Goal: Task Accomplishment & Management: Complete application form

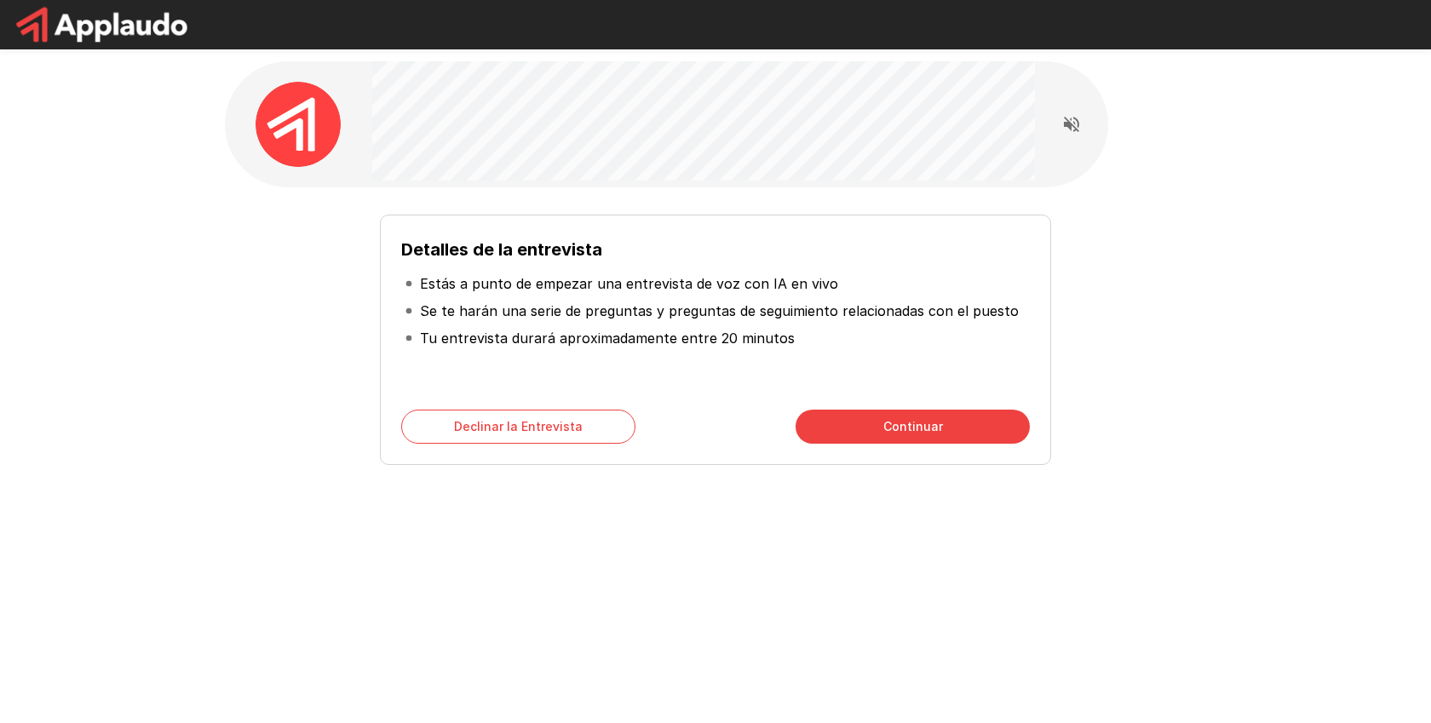
click at [912, 436] on button "Continuar" at bounding box center [912, 427] width 234 height 34
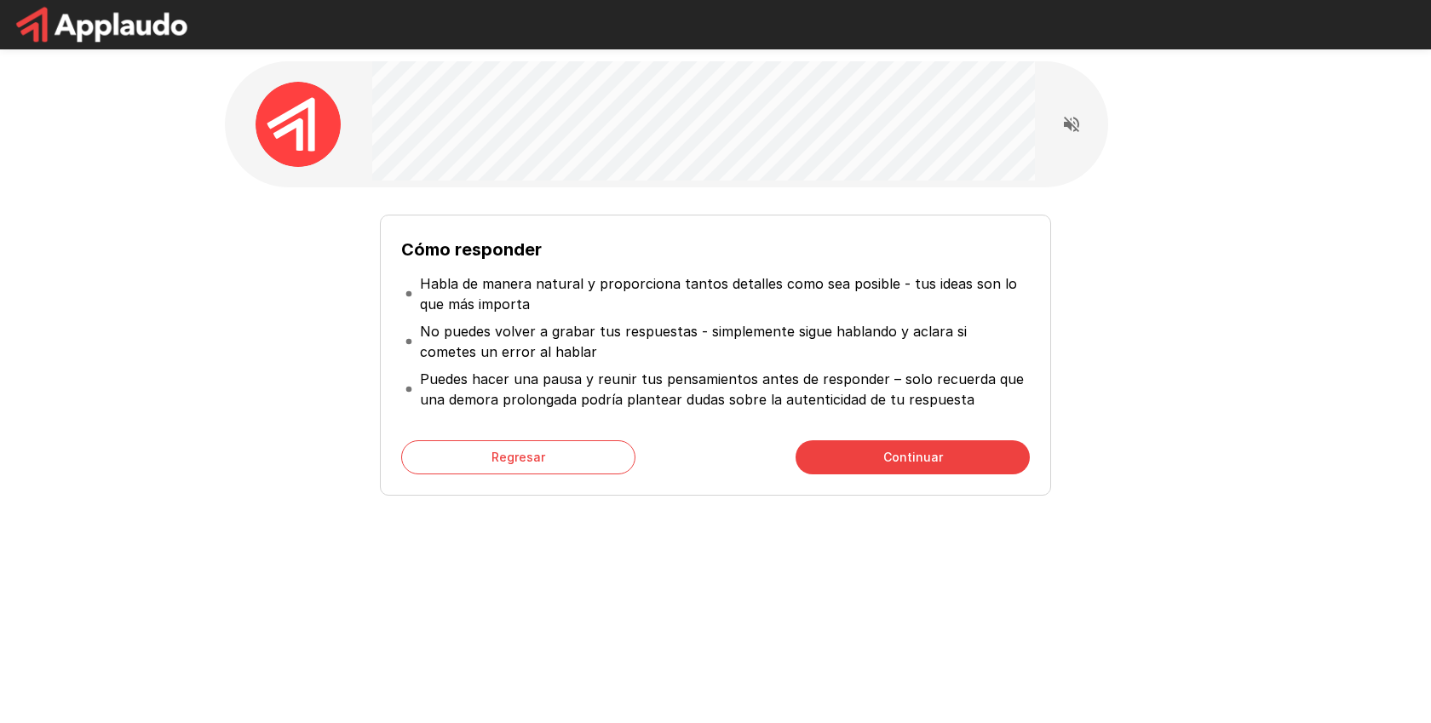
click at [938, 441] on button "Continuar" at bounding box center [912, 457] width 234 height 34
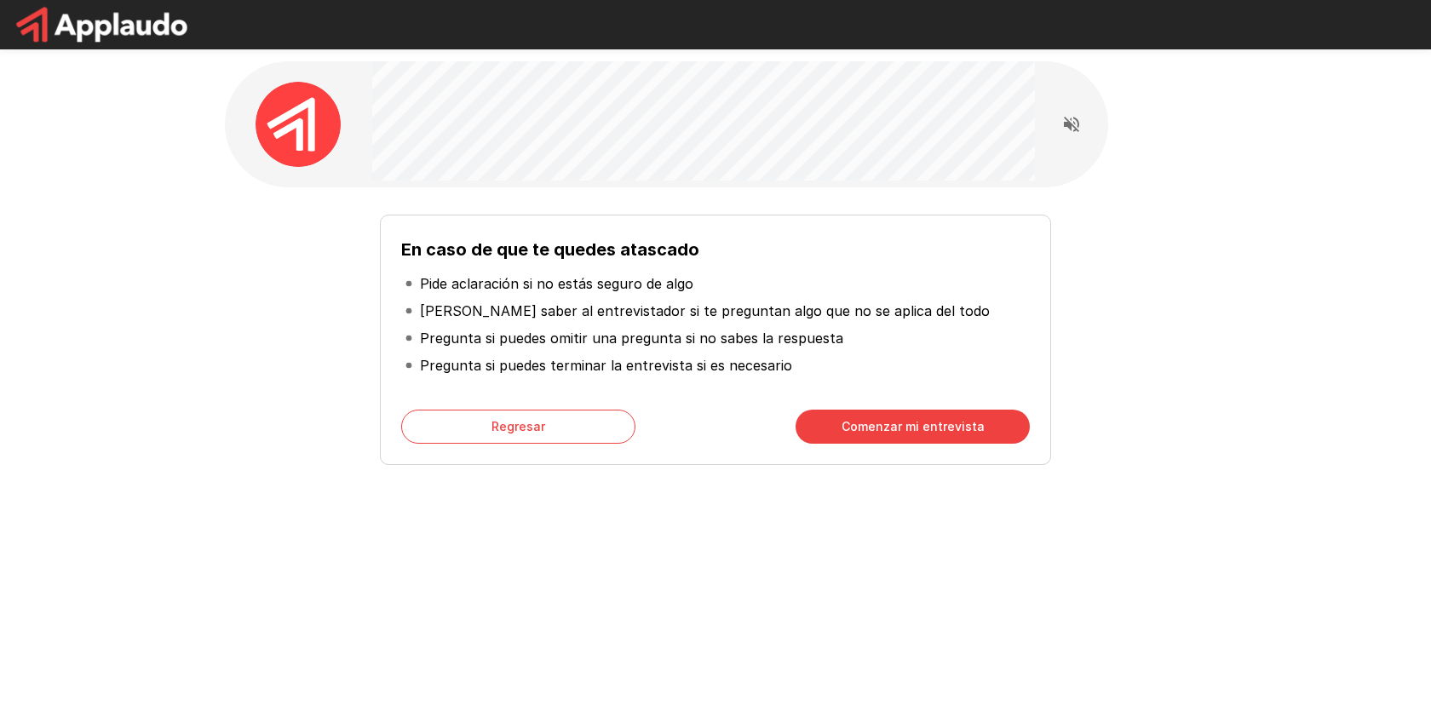
click at [936, 433] on button "Comenzar mi entrevista" at bounding box center [912, 427] width 234 height 34
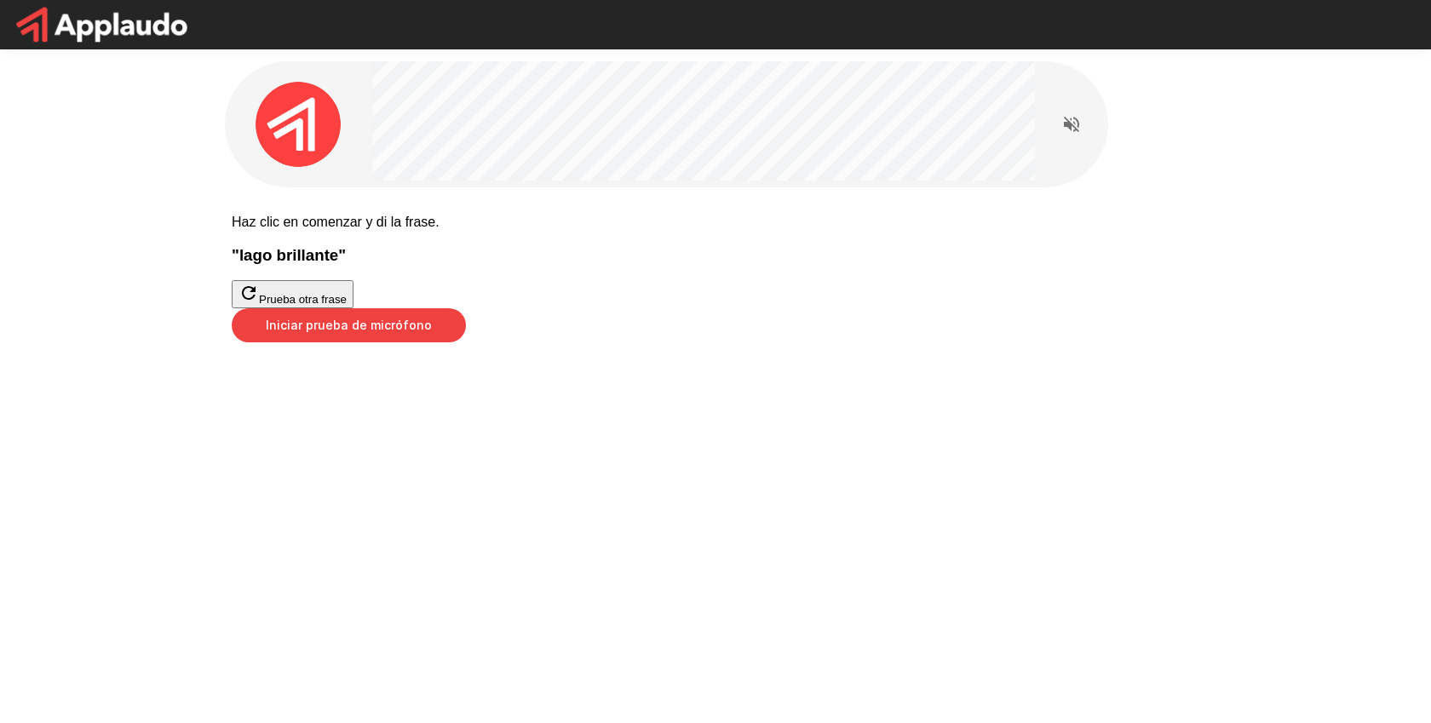
click at [466, 342] on button "Iniciar prueba de micrófono" at bounding box center [349, 325] width 234 height 34
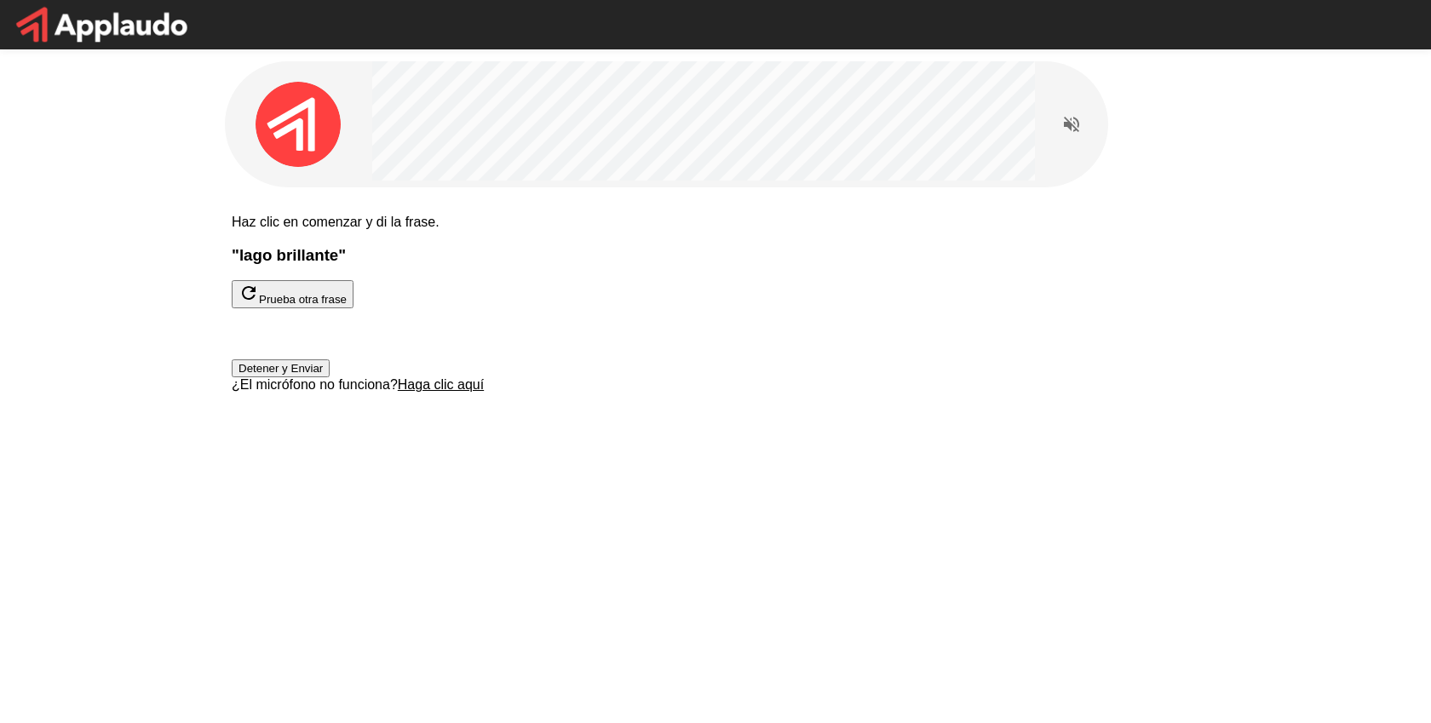
click at [330, 377] on button "Detener y Enviar" at bounding box center [281, 368] width 98 height 18
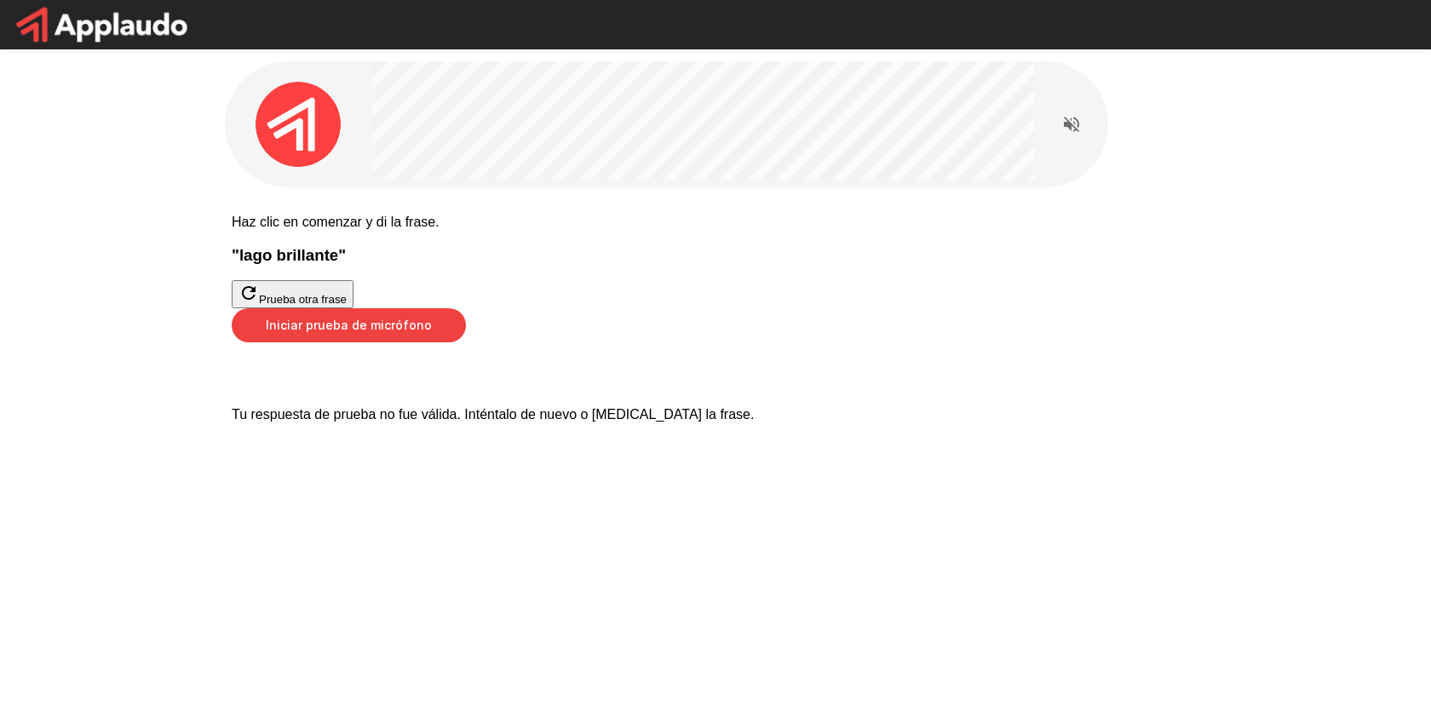
click at [466, 342] on button "Iniciar prueba de micrófono" at bounding box center [349, 325] width 234 height 34
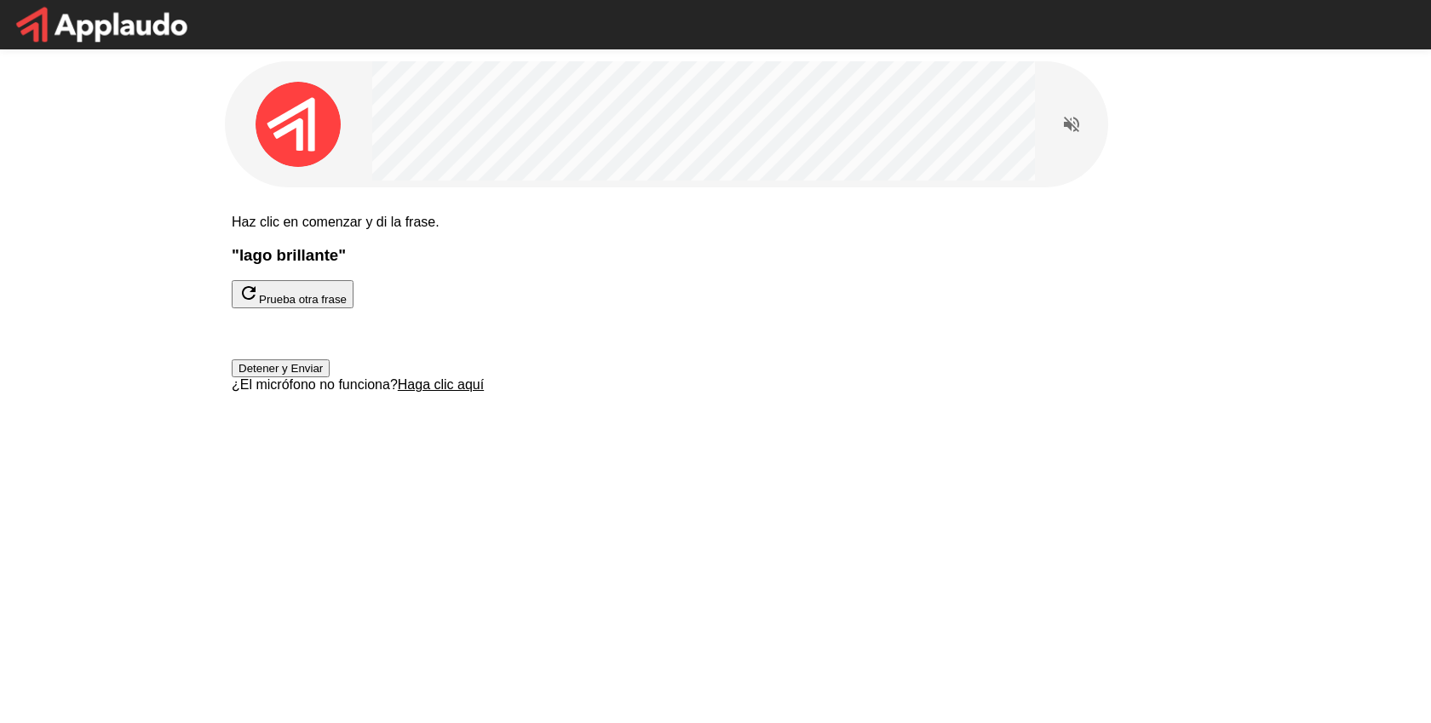
click at [330, 377] on button "Detener y Enviar" at bounding box center [281, 368] width 98 height 18
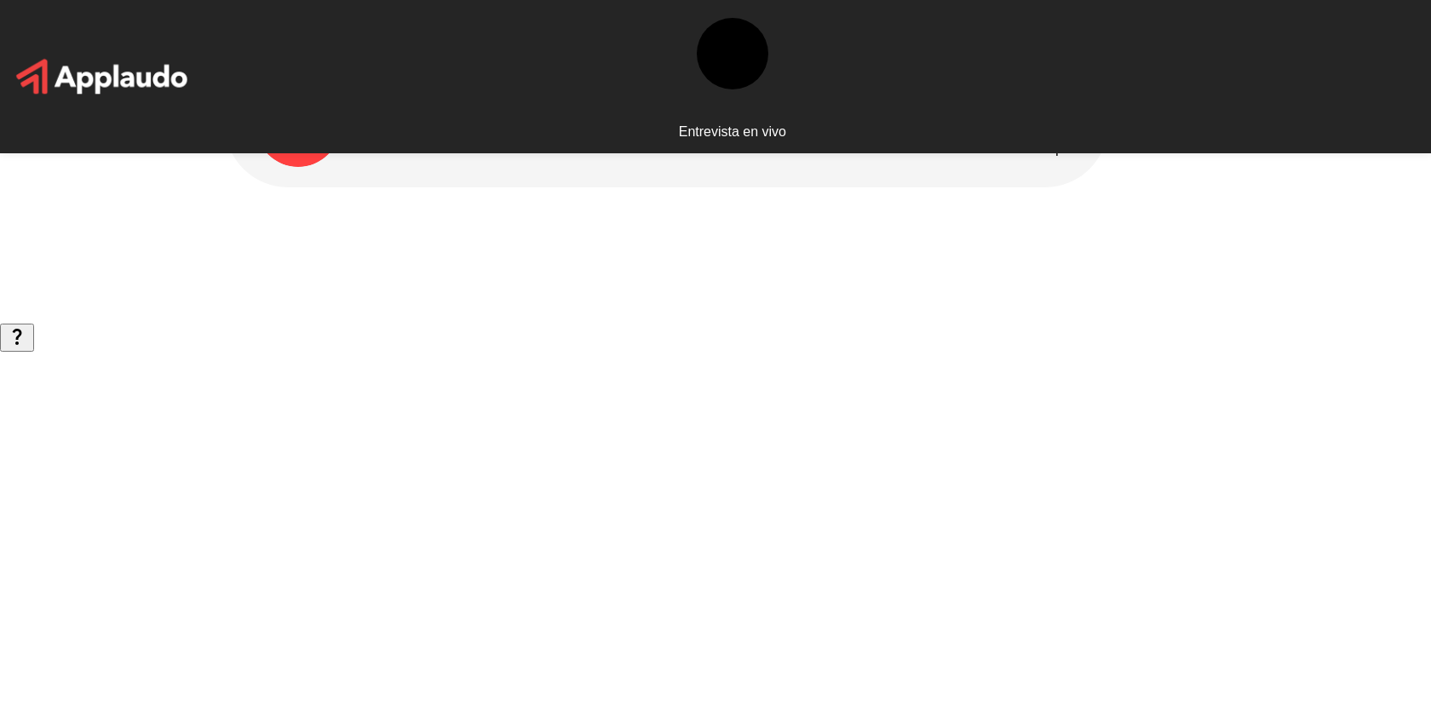
click at [1064, 122] on icon "Read questions aloud" at bounding box center [1071, 124] width 15 height 15
click at [329, 126] on img at bounding box center [297, 124] width 85 height 85
click at [385, 125] on icon at bounding box center [421, 123] width 99 height 99
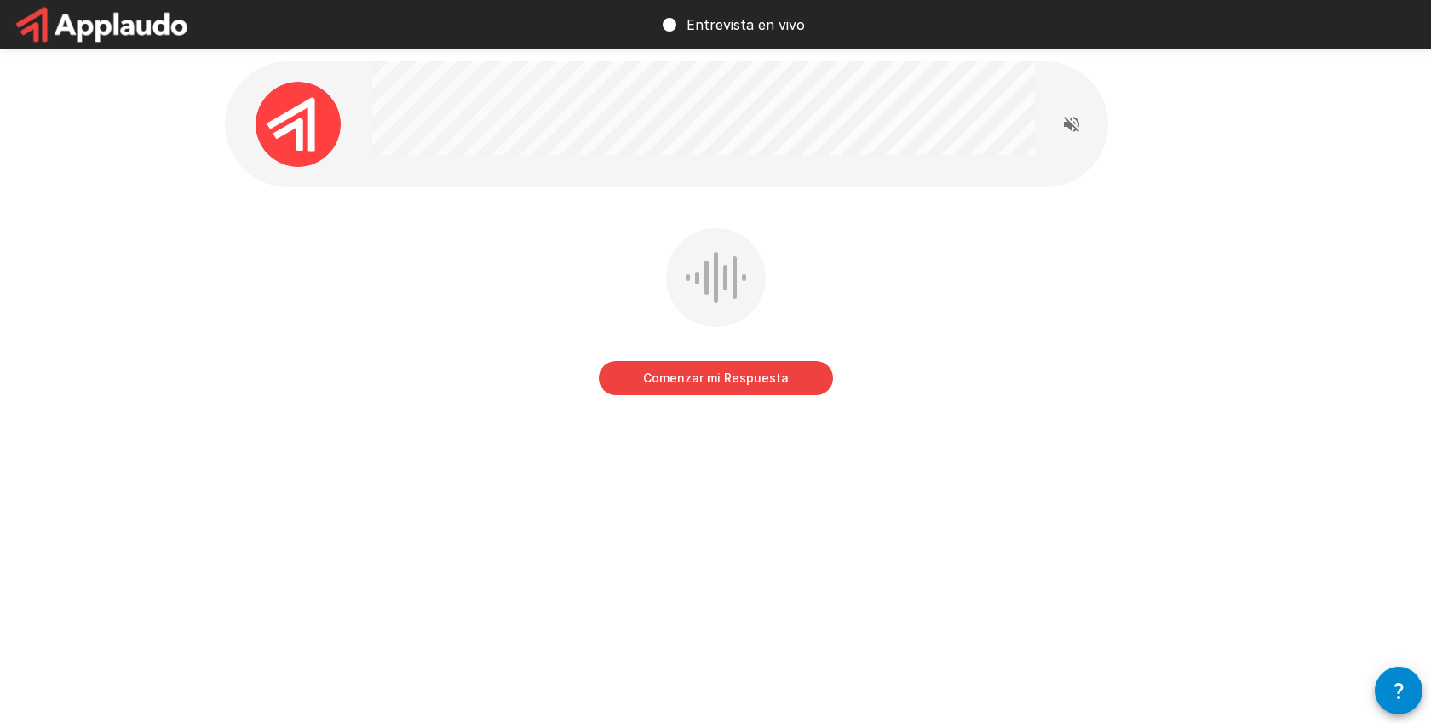
click at [1051, 123] on div at bounding box center [1070, 124] width 73 height 85
click at [1065, 123] on icon "Read questions aloud" at bounding box center [1071, 124] width 15 height 15
click at [1071, 117] on icon "Stop reading questions aloud" at bounding box center [1071, 124] width 20 height 20
click at [706, 383] on button "Comenzar mi Respuesta" at bounding box center [716, 378] width 234 height 34
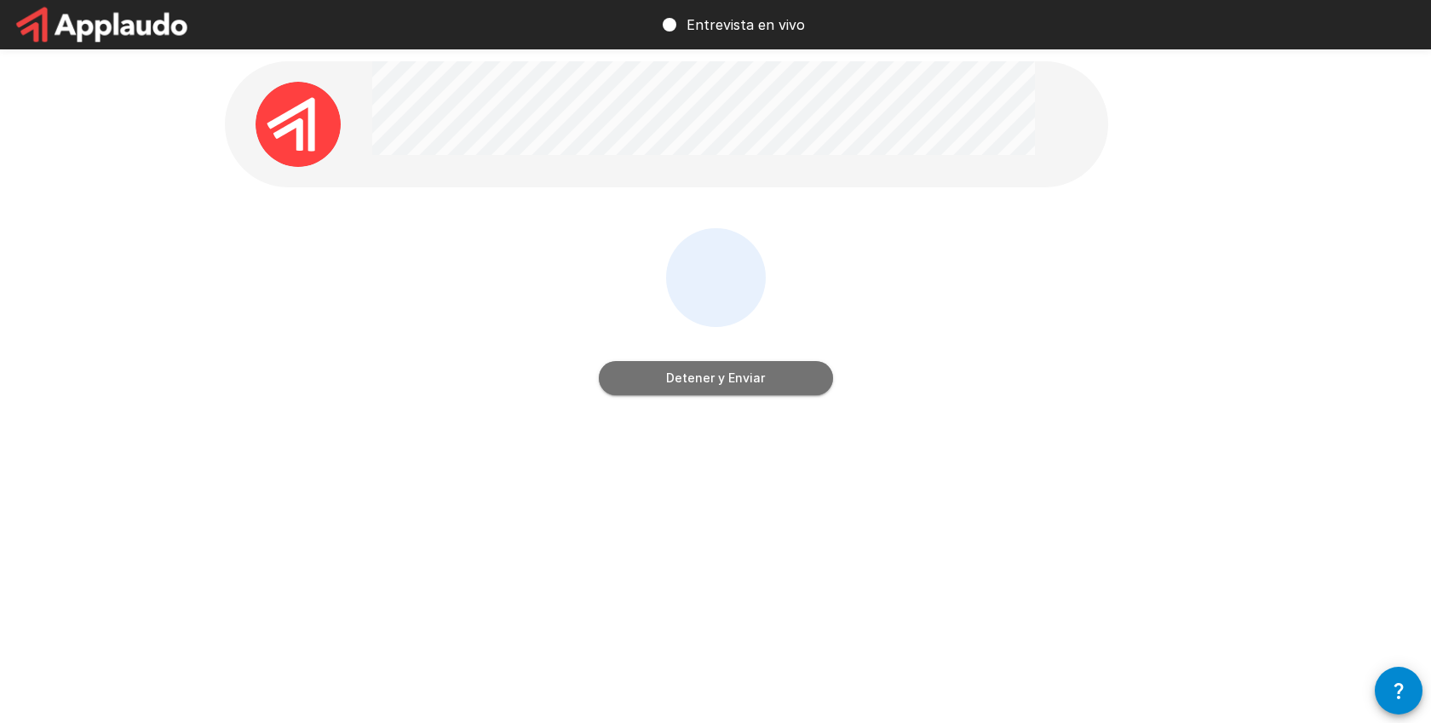
click at [762, 386] on button "Detener y Enviar" at bounding box center [716, 378] width 234 height 34
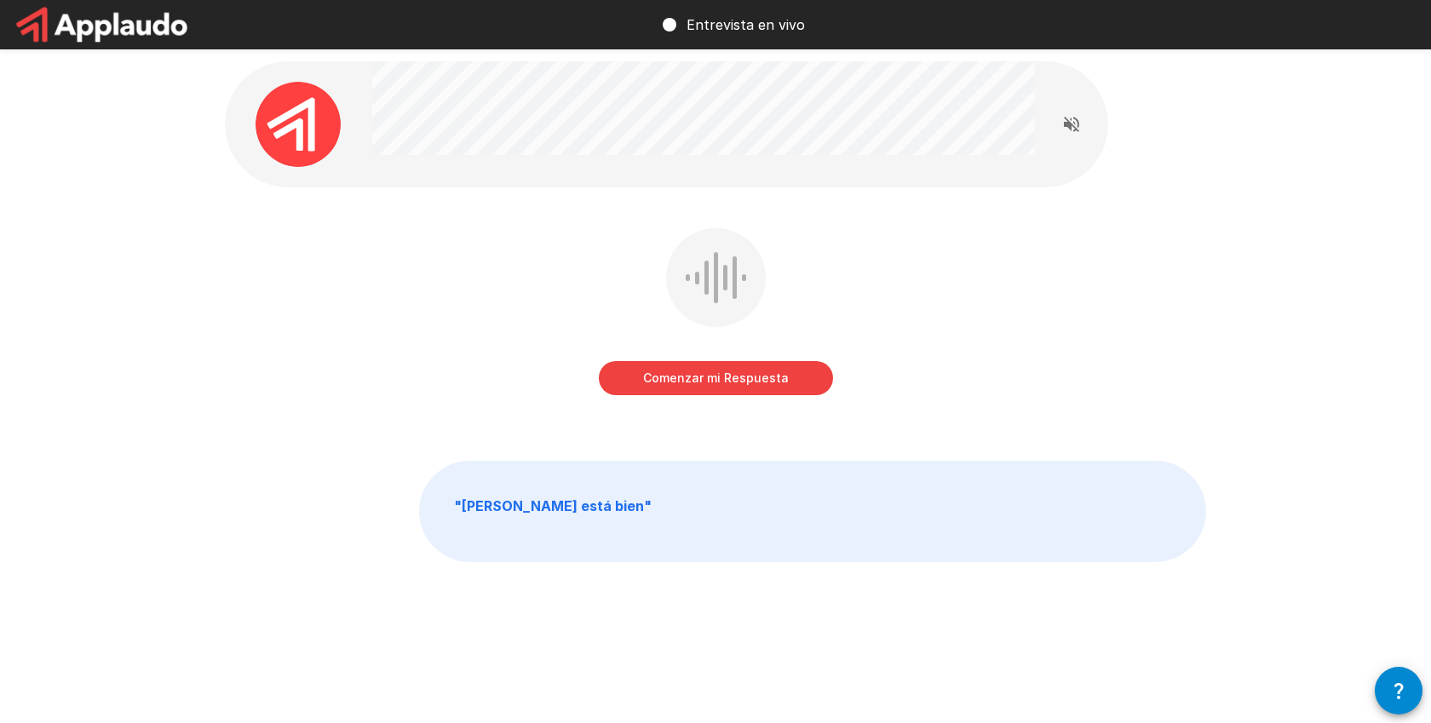
click at [737, 376] on button "Comenzar mi Respuesta" at bounding box center [716, 378] width 234 height 34
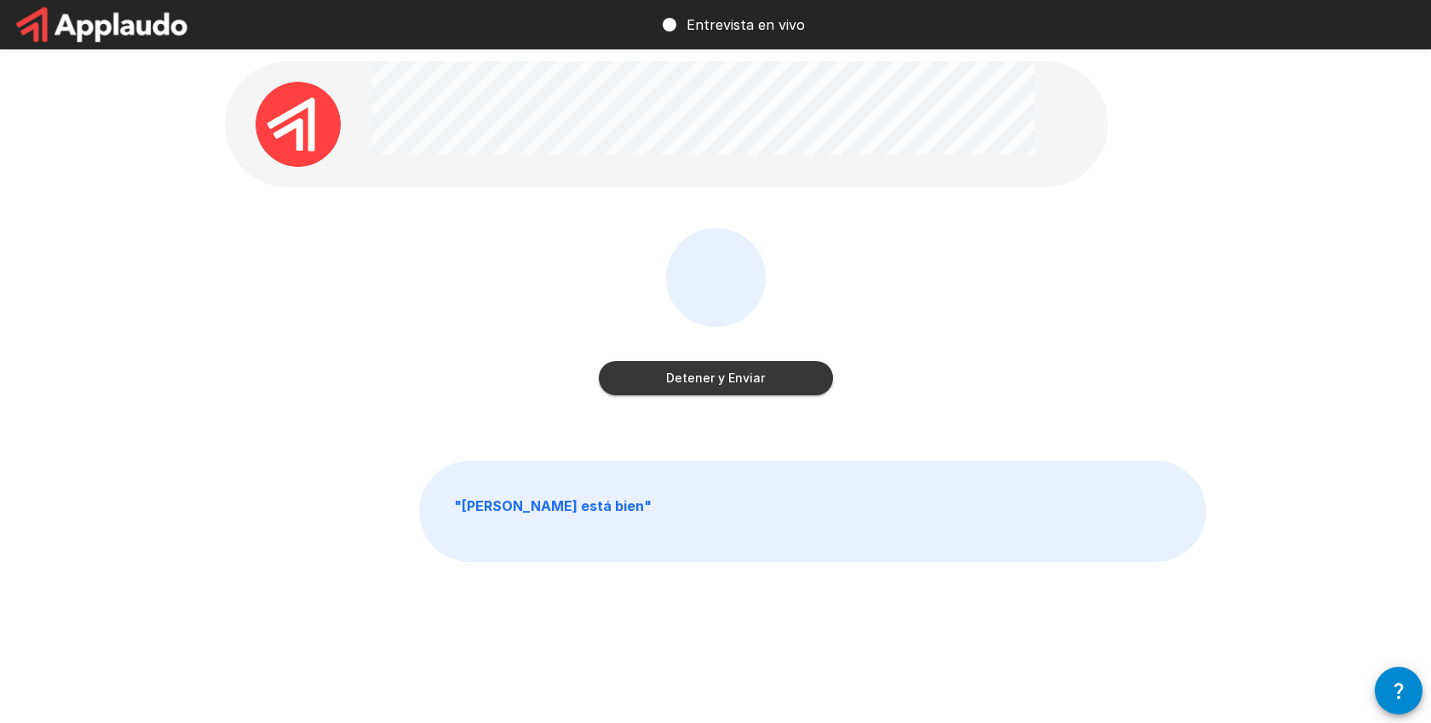
click at [762, 385] on button "Detener y Enviar" at bounding box center [716, 378] width 234 height 34
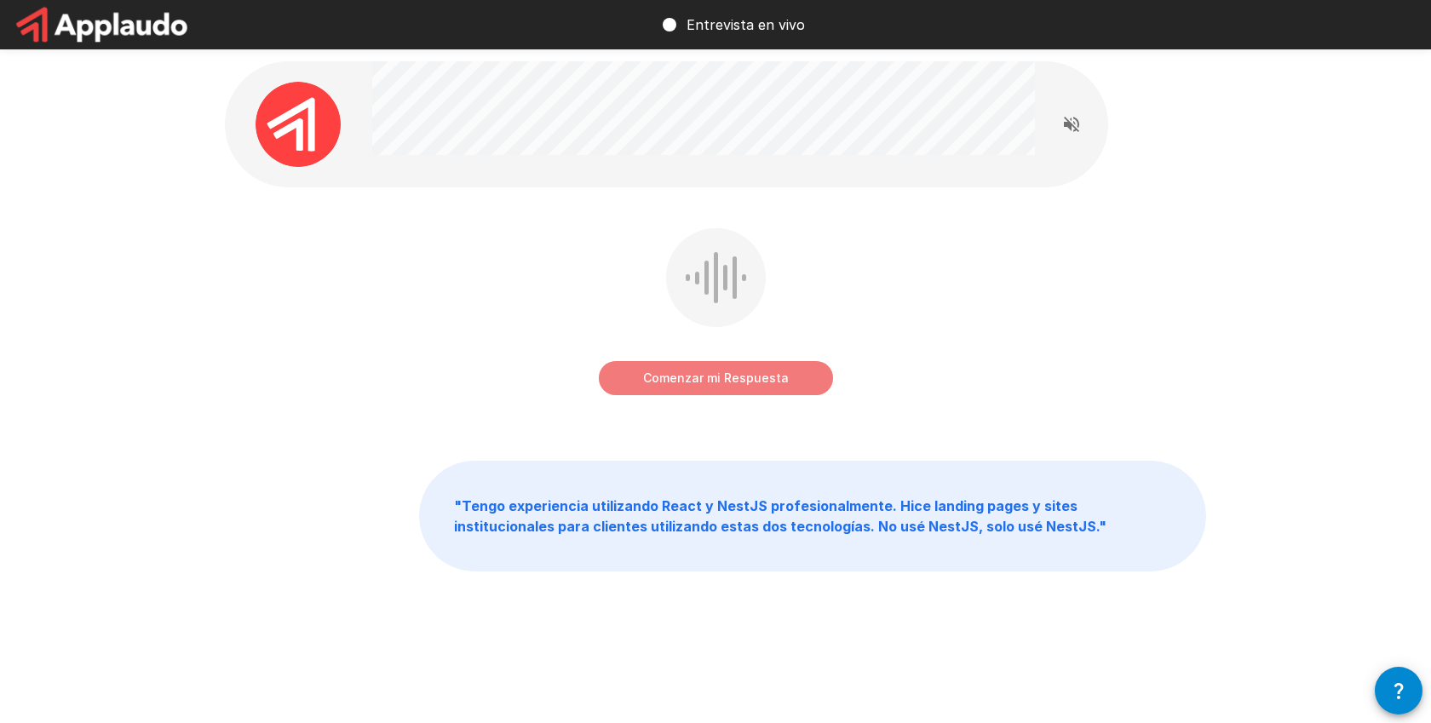
click at [693, 384] on button "Comenzar mi Respuesta" at bounding box center [716, 378] width 234 height 34
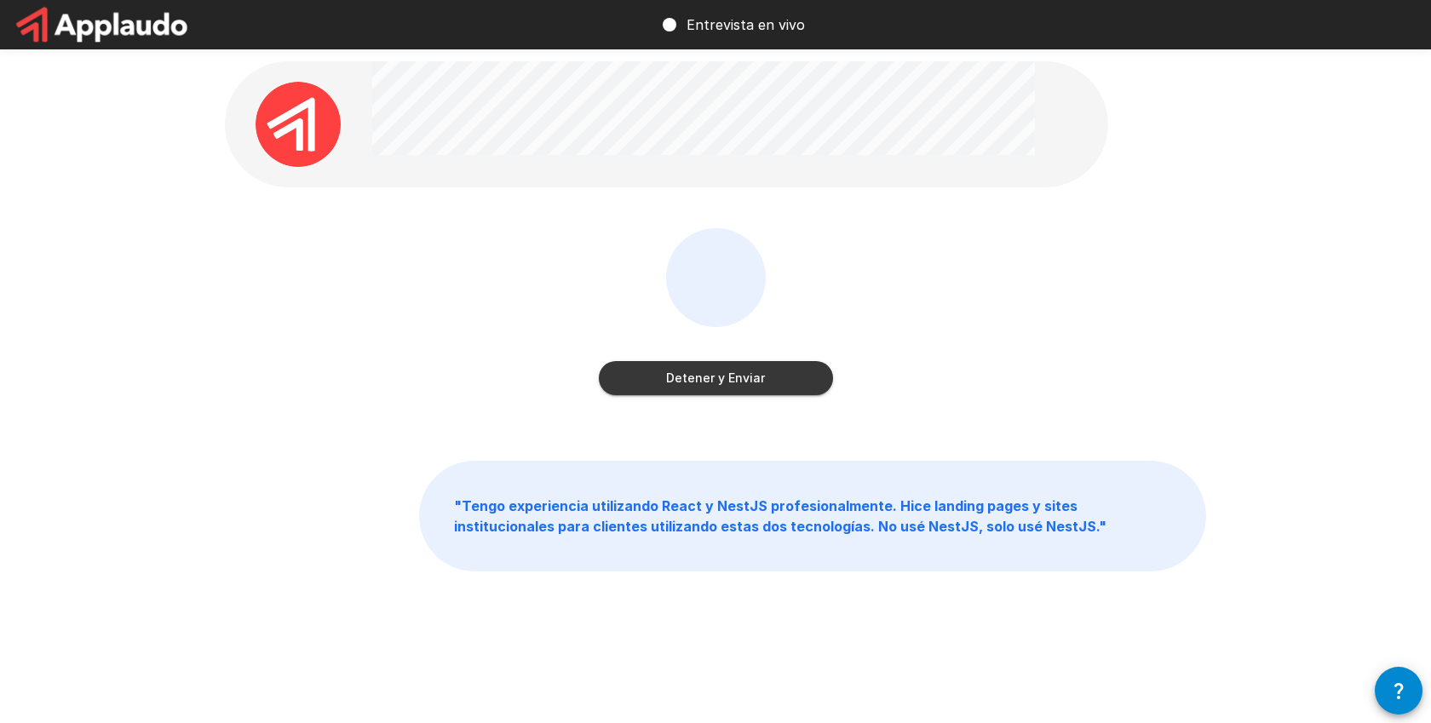
click at [716, 377] on button "Detener y Enviar" at bounding box center [716, 378] width 234 height 34
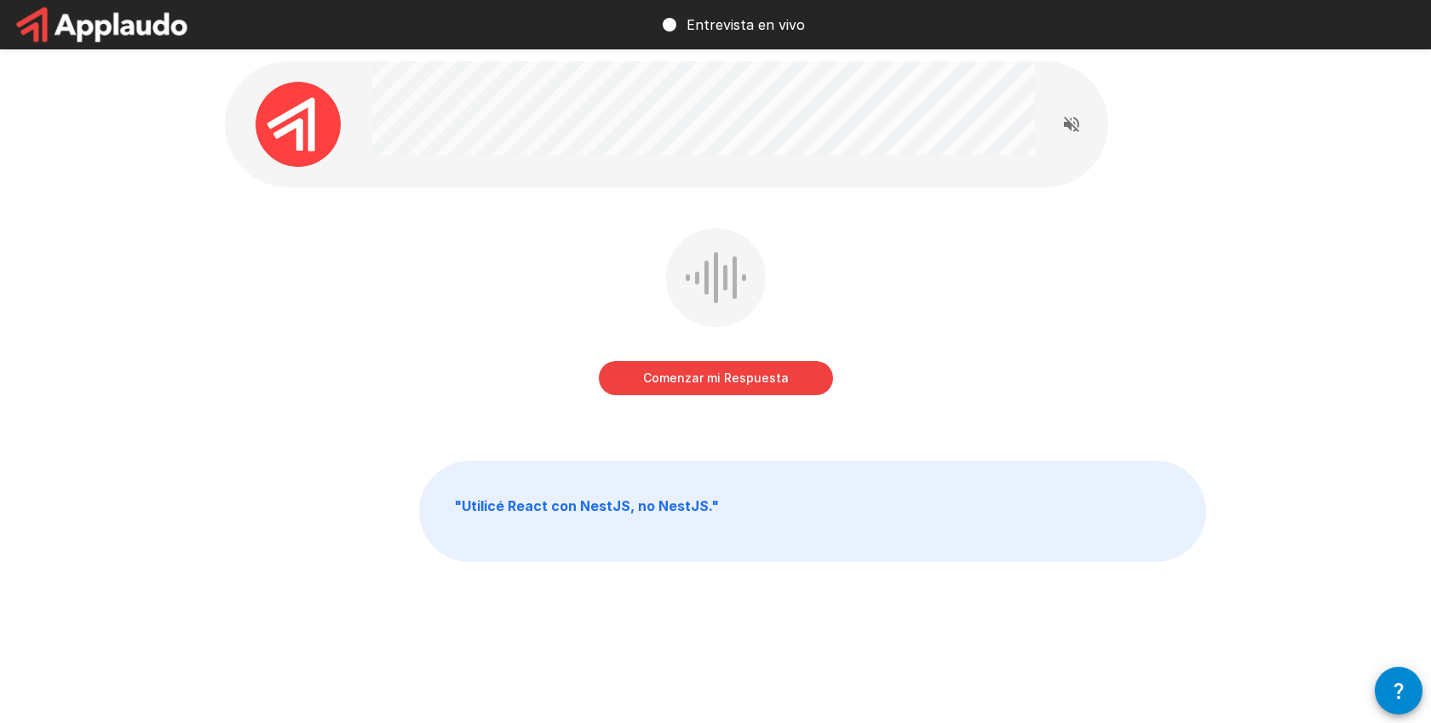
click at [758, 374] on button "Comenzar mi Respuesta" at bounding box center [716, 378] width 234 height 34
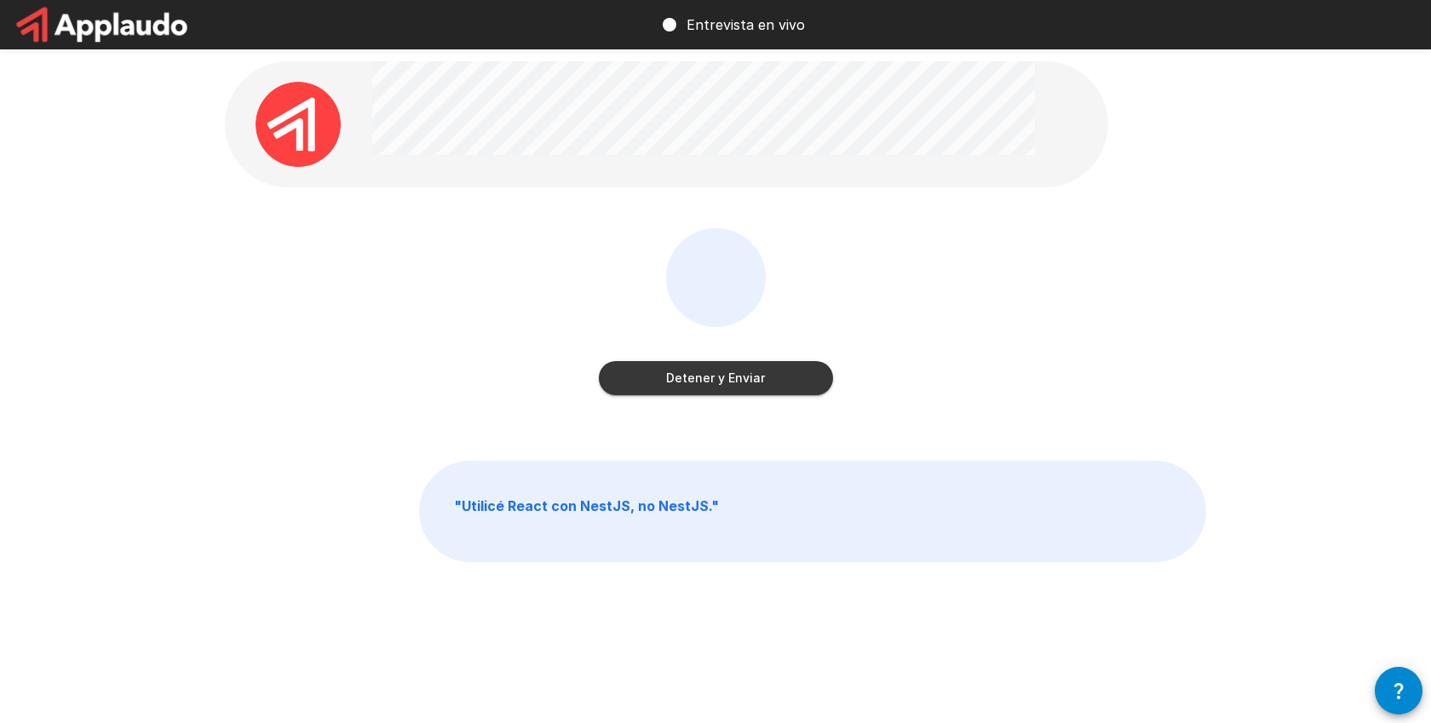
click at [757, 374] on button "Detener y Enviar" at bounding box center [716, 378] width 234 height 34
